Goal: Find specific page/section: Find specific page/section

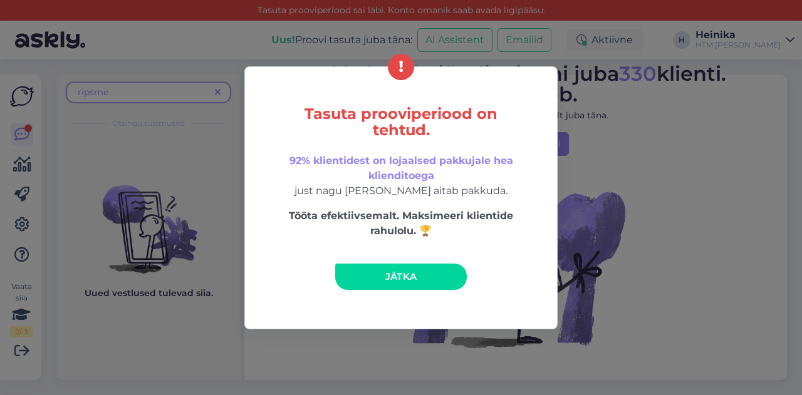
drag, startPoint x: 401, startPoint y: 275, endPoint x: 372, endPoint y: 273, distance: 28.9
click at [401, 275] on span "Jätka" at bounding box center [401, 277] width 32 height 12
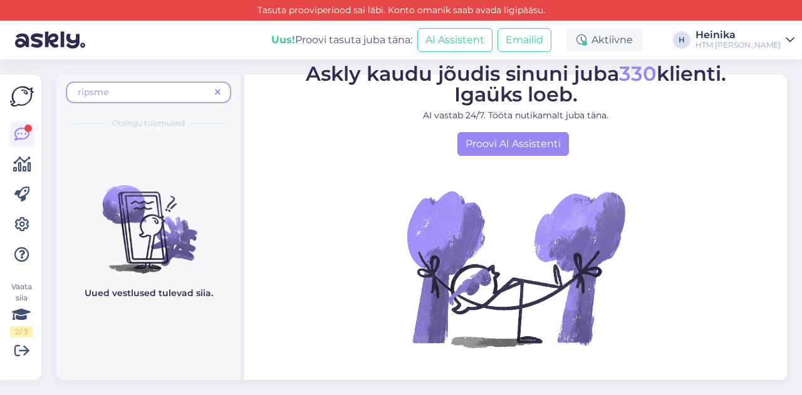
click at [20, 135] on icon at bounding box center [21, 134] width 15 height 15
click at [26, 163] on icon at bounding box center [22, 164] width 18 height 15
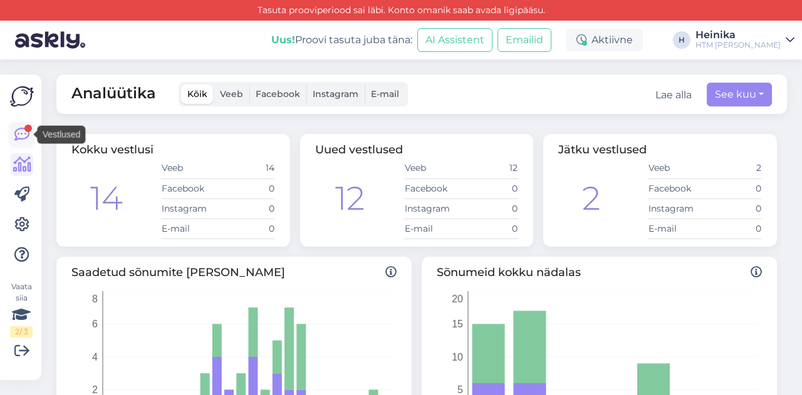
click at [24, 136] on icon at bounding box center [21, 134] width 15 height 15
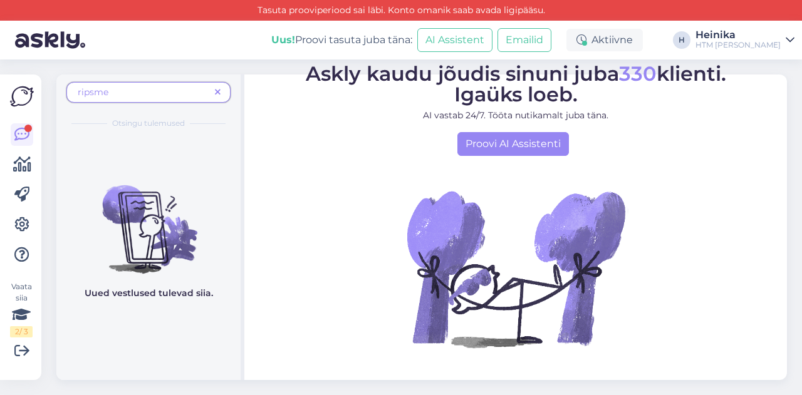
click at [221, 91] on icon at bounding box center [218, 92] width 6 height 9
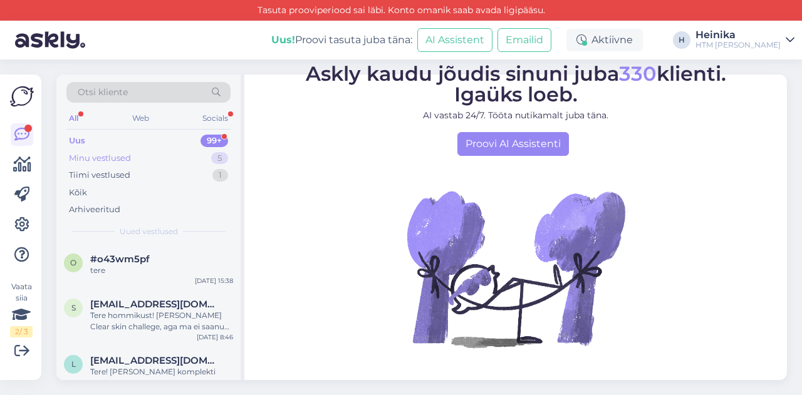
click at [160, 155] on div "Minu vestlused 5" at bounding box center [148, 159] width 164 height 18
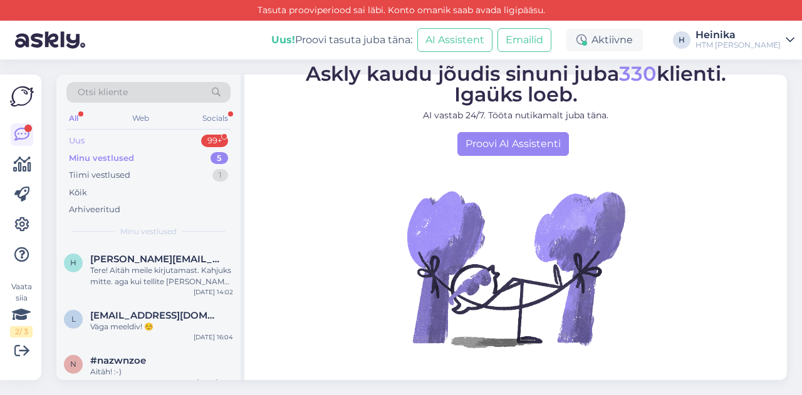
click at [138, 138] on div "Uus 99+" at bounding box center [148, 141] width 164 height 18
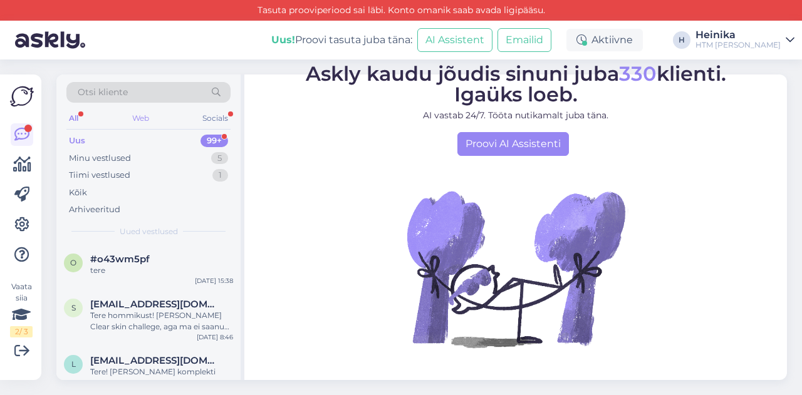
click at [142, 116] on div "Web" at bounding box center [141, 118] width 22 height 16
click at [79, 116] on div "All" at bounding box center [73, 118] width 14 height 16
